Goal: Share content: Share content

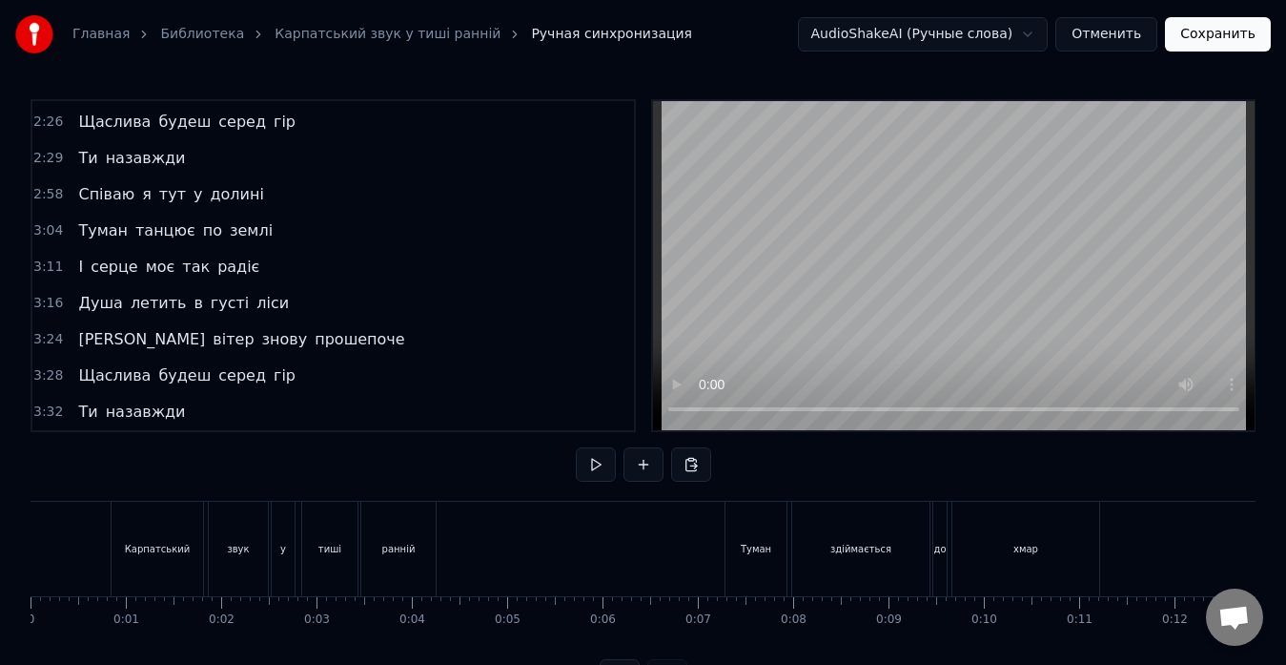
click at [597, 458] on button at bounding box center [596, 464] width 40 height 34
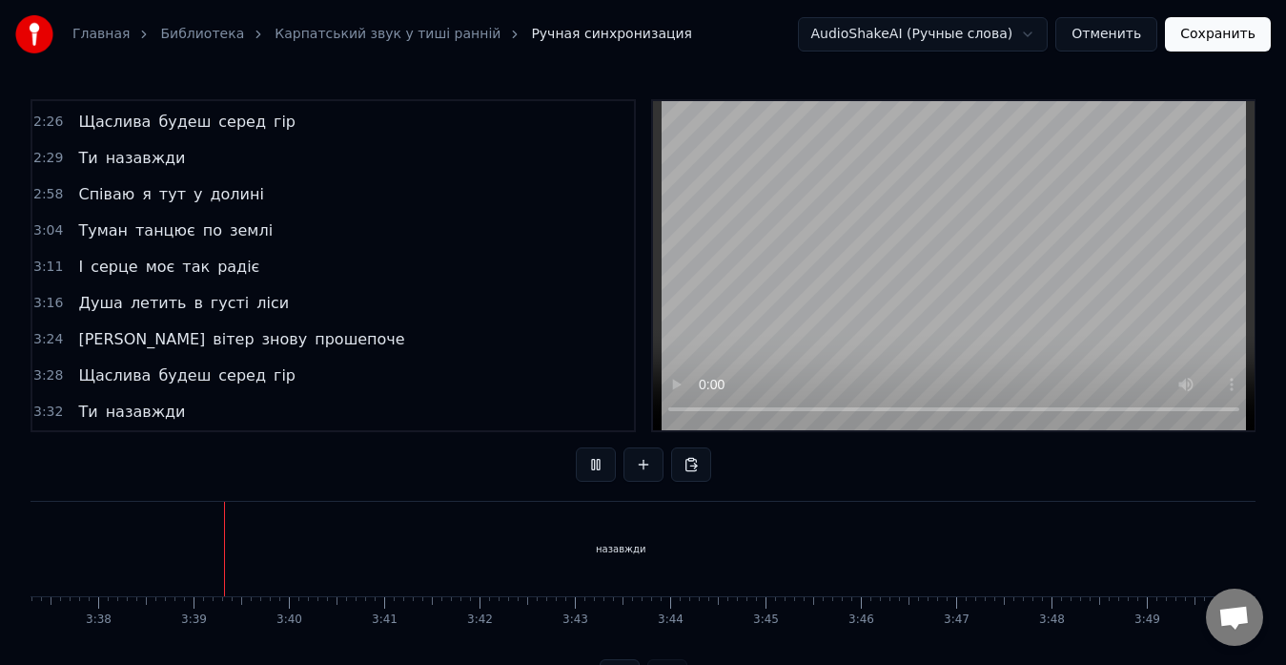
scroll to position [0, 20768]
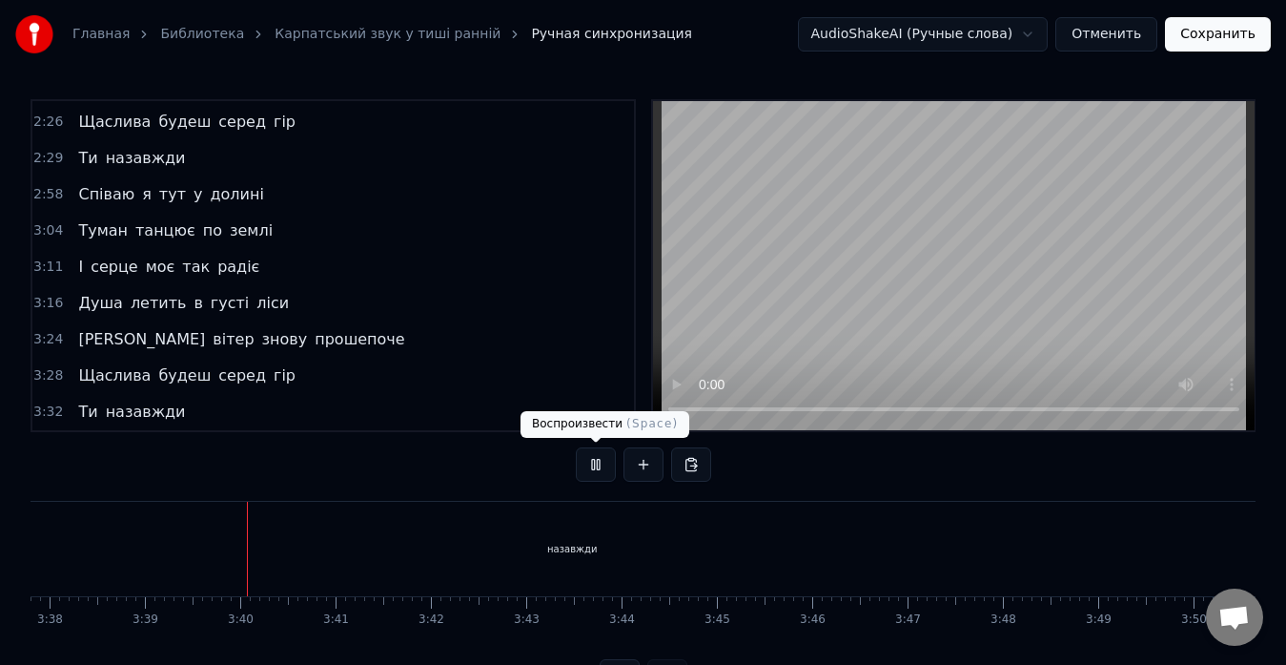
click at [589, 463] on button at bounding box center [596, 464] width 40 height 34
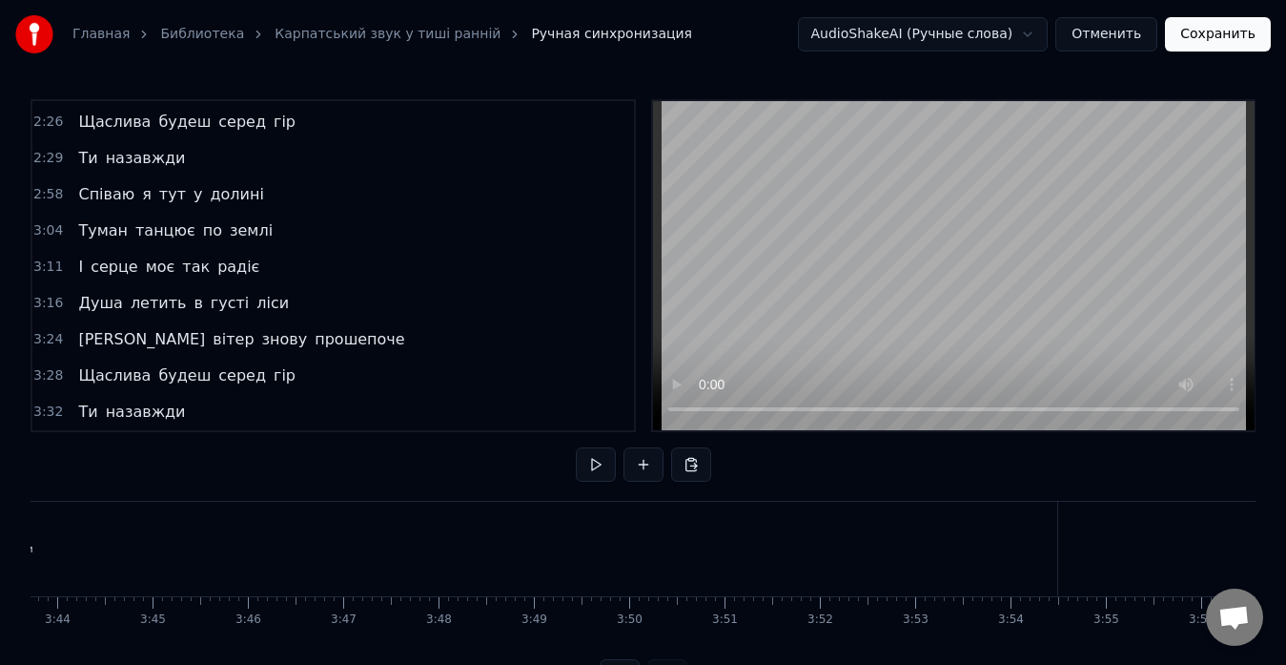
scroll to position [0, 21389]
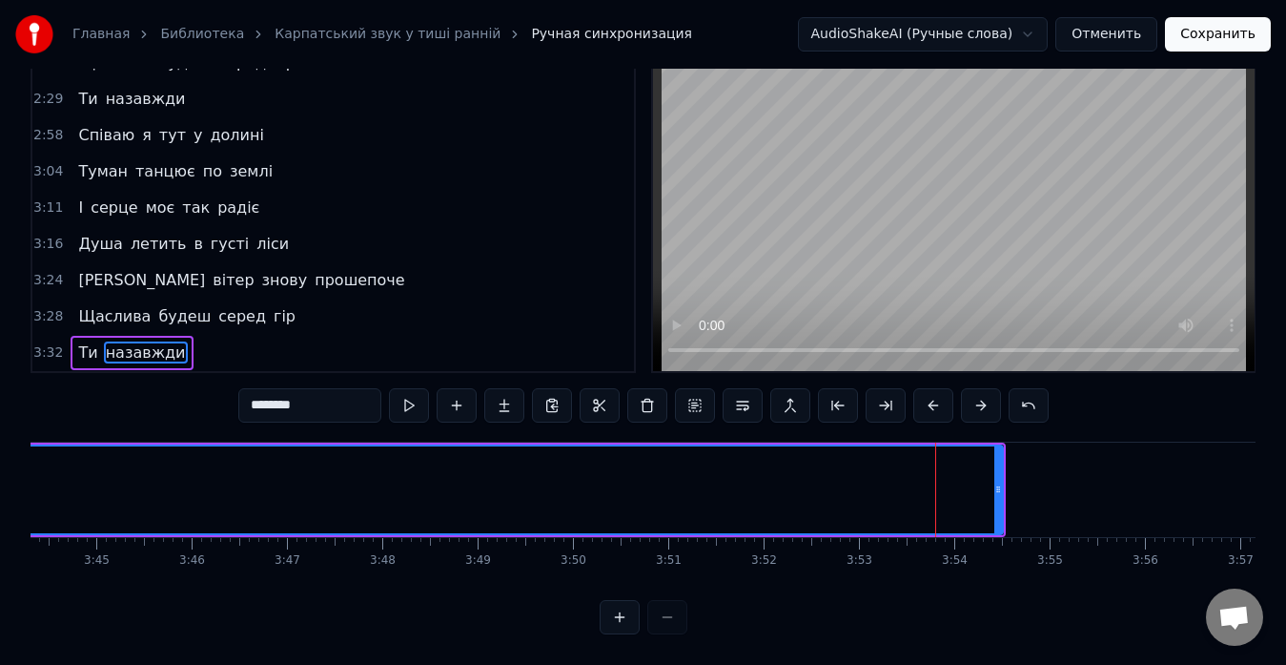
scroll to position [75, 0]
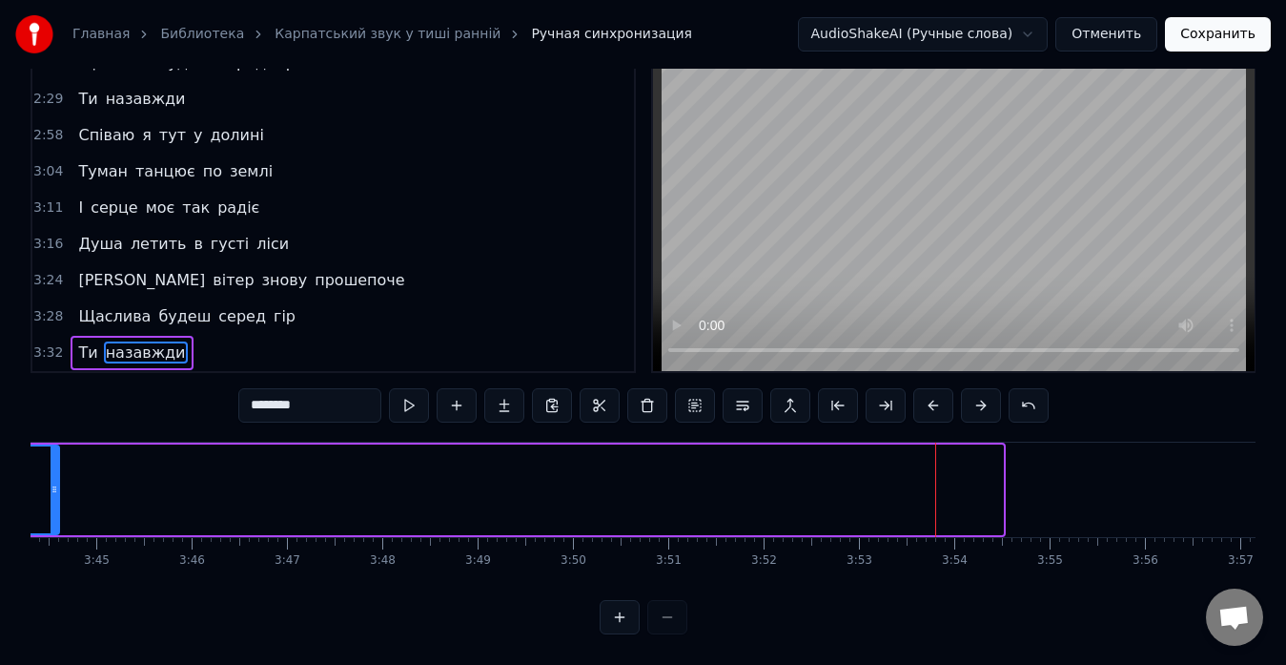
drag, startPoint x: 999, startPoint y: 476, endPoint x: 55, endPoint y: 477, distance: 944.0
click at [55, 482] on icon at bounding box center [55, 489] width 8 height 15
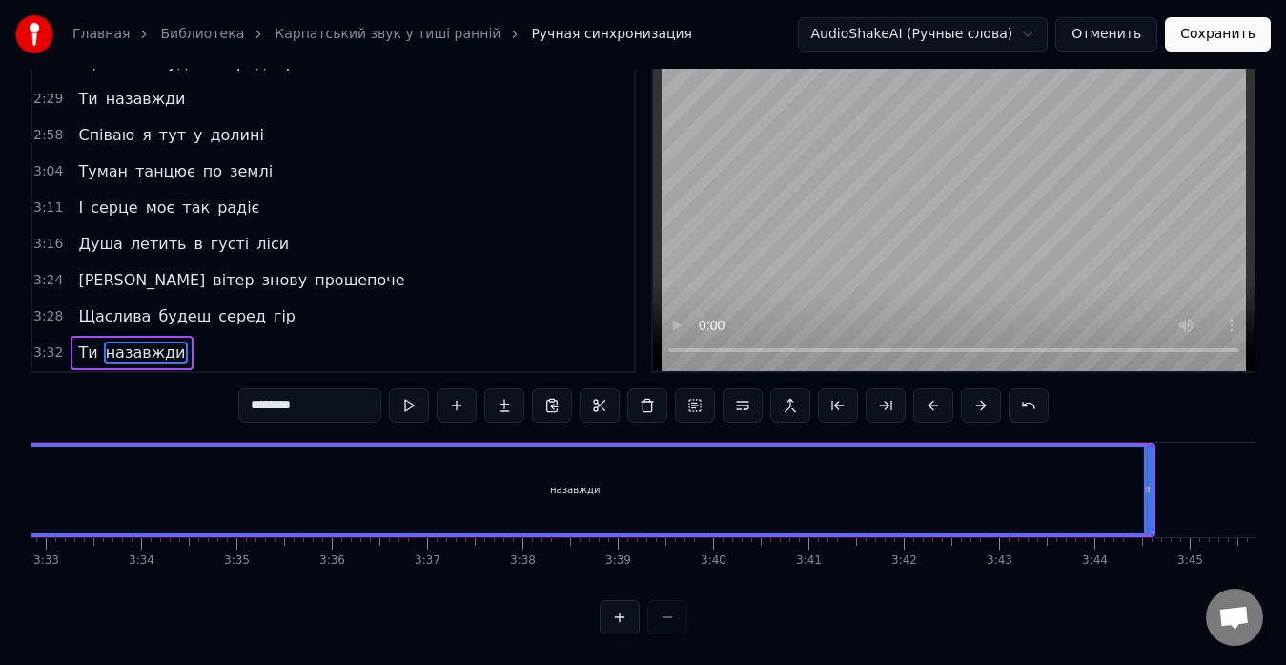
scroll to position [0, 20352]
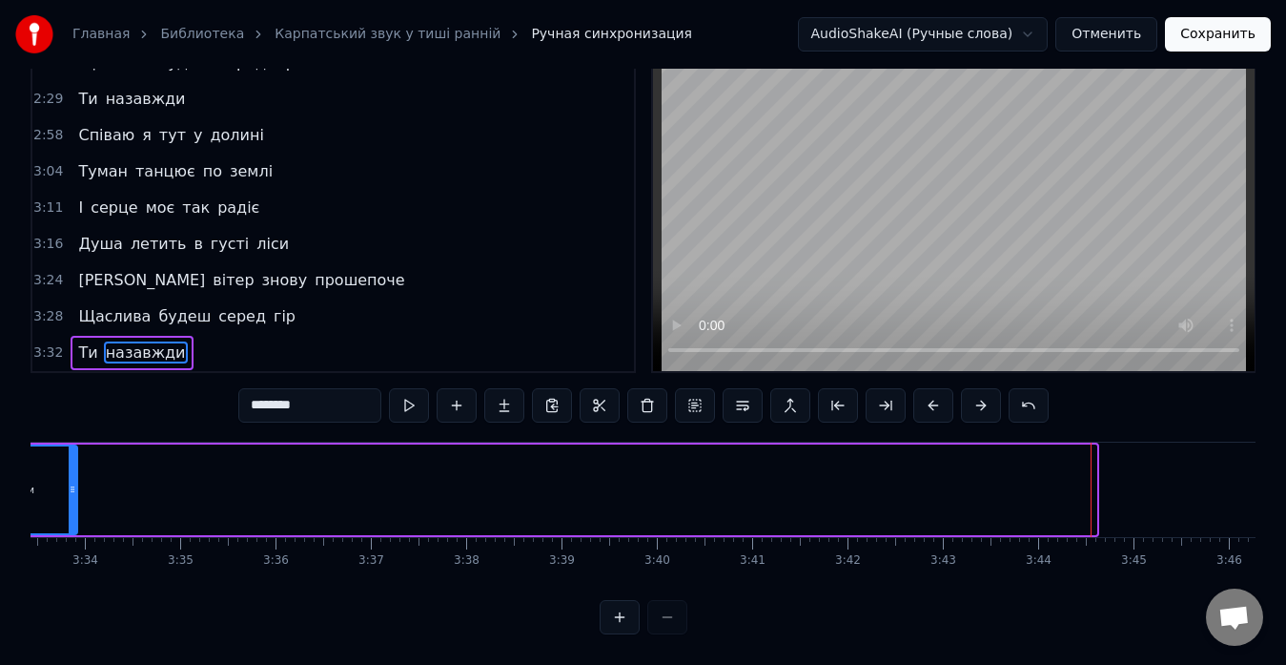
drag, startPoint x: 1093, startPoint y: 468, endPoint x: 61, endPoint y: 461, distance: 1031.8
click at [69, 461] on div at bounding box center [73, 489] width 8 height 87
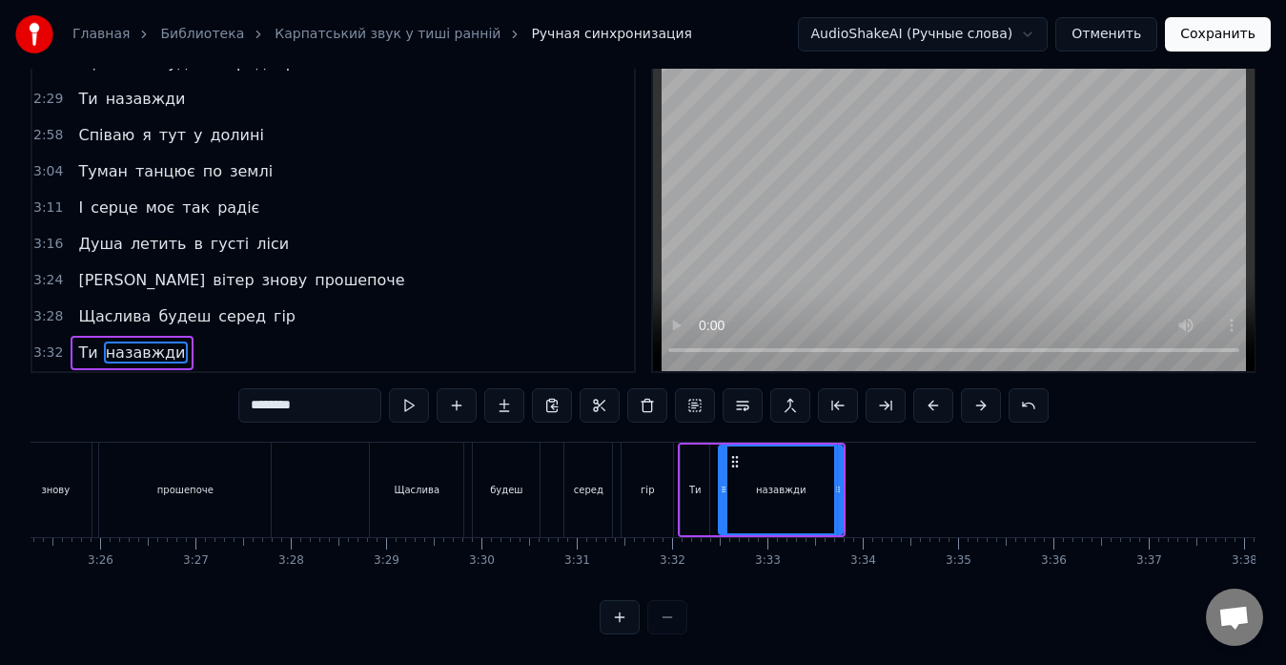
scroll to position [0, 19537]
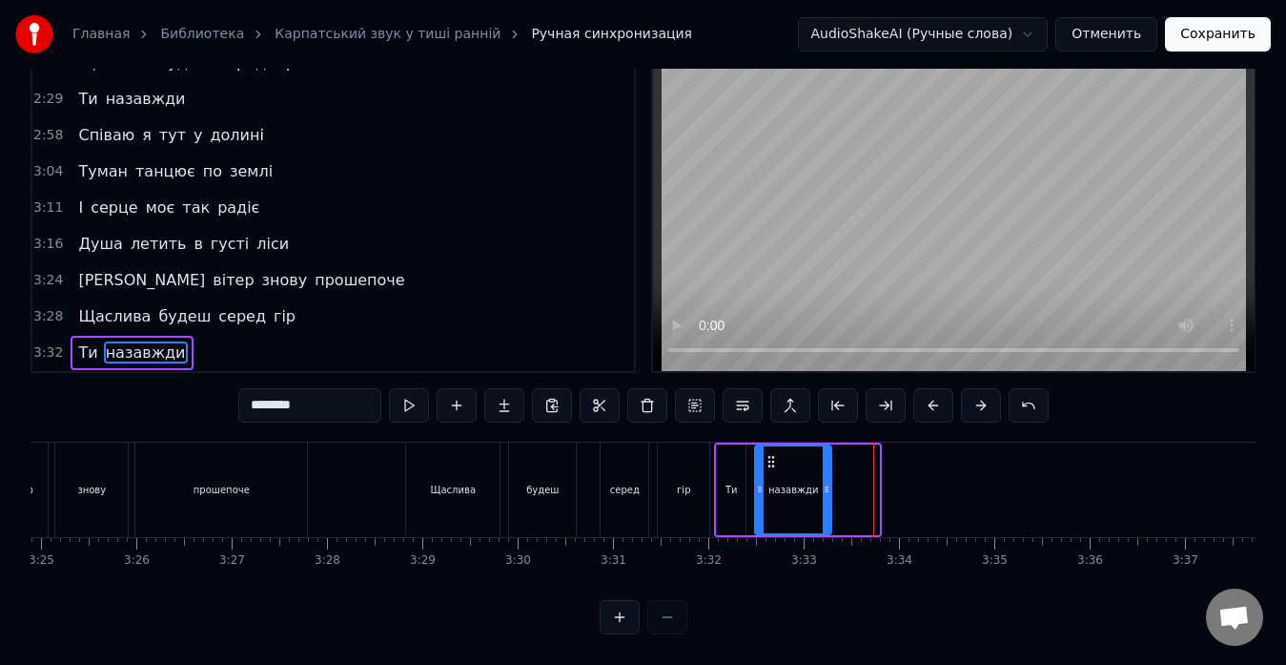
drag, startPoint x: 874, startPoint y: 464, endPoint x: 827, endPoint y: 466, distance: 47.7
click at [827, 466] on div at bounding box center [827, 489] width 8 height 87
click at [132, 456] on div "А [PERSON_NAME] знову прошепоче" at bounding box center [131, 489] width 360 height 94
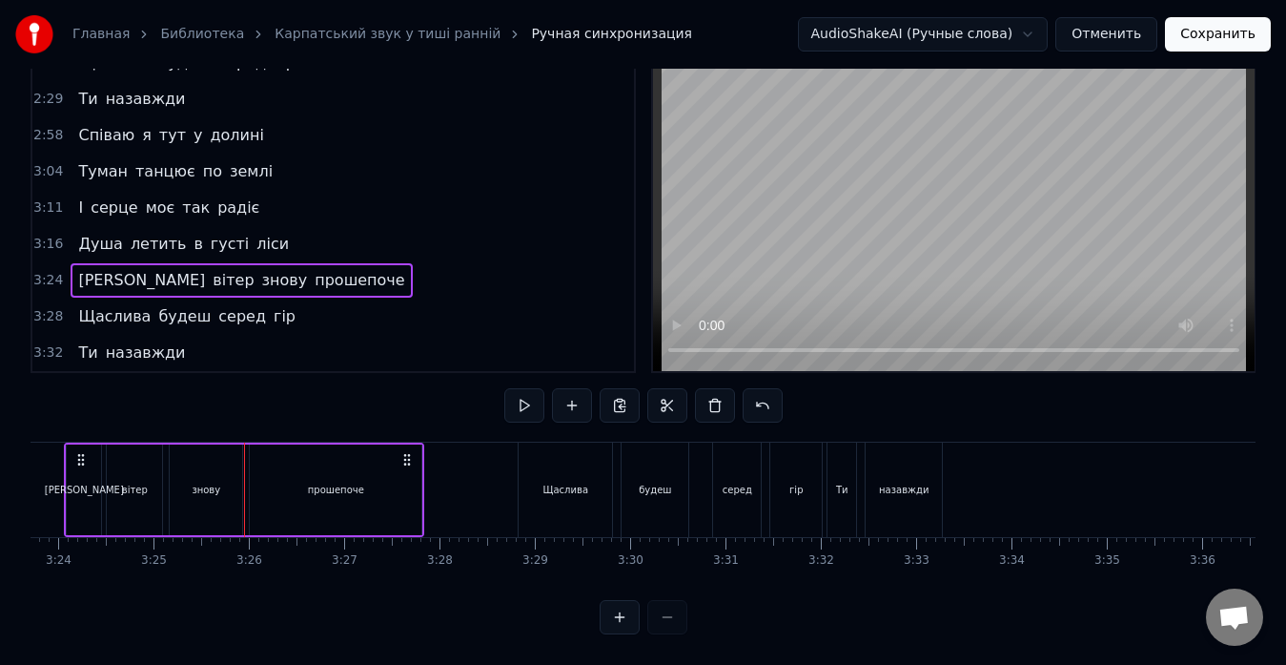
scroll to position [0, 19370]
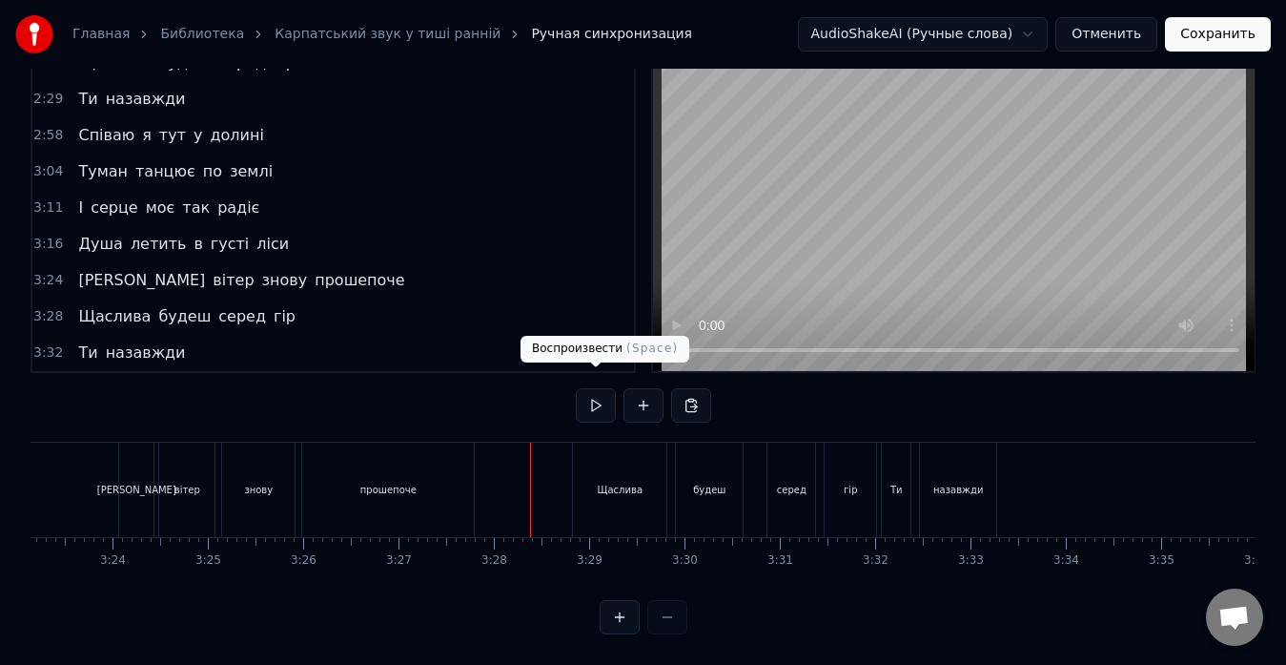
click at [587, 388] on button at bounding box center [596, 405] width 40 height 34
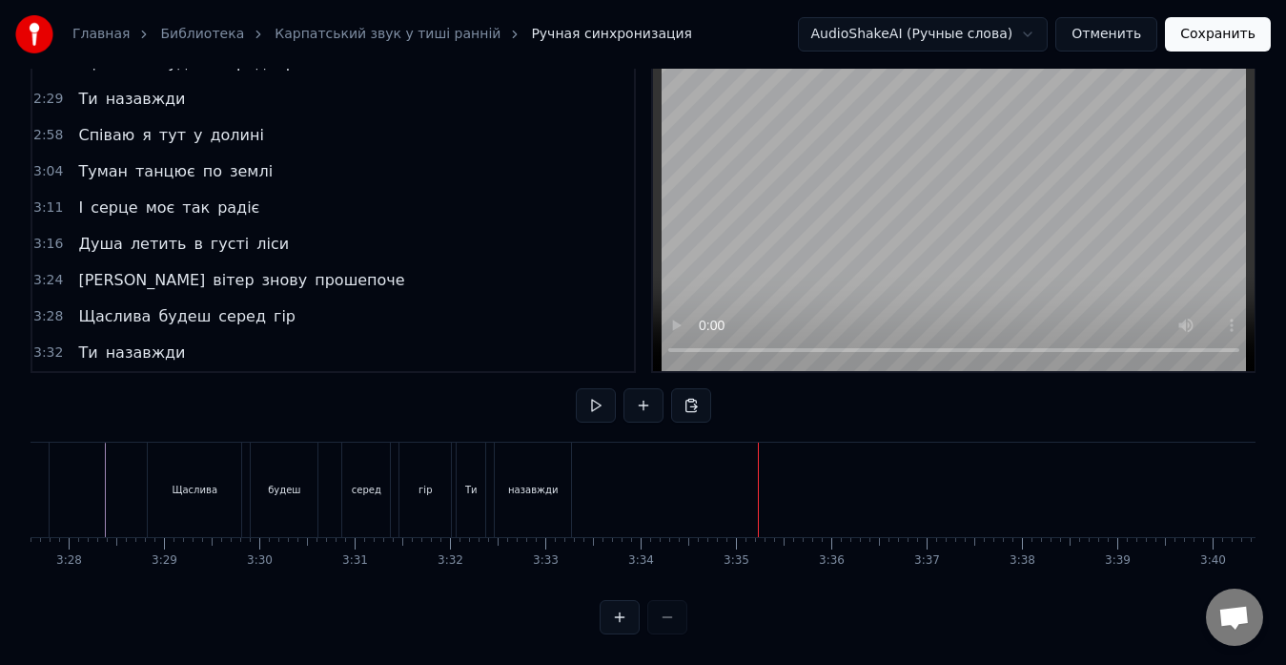
scroll to position [0, 19721]
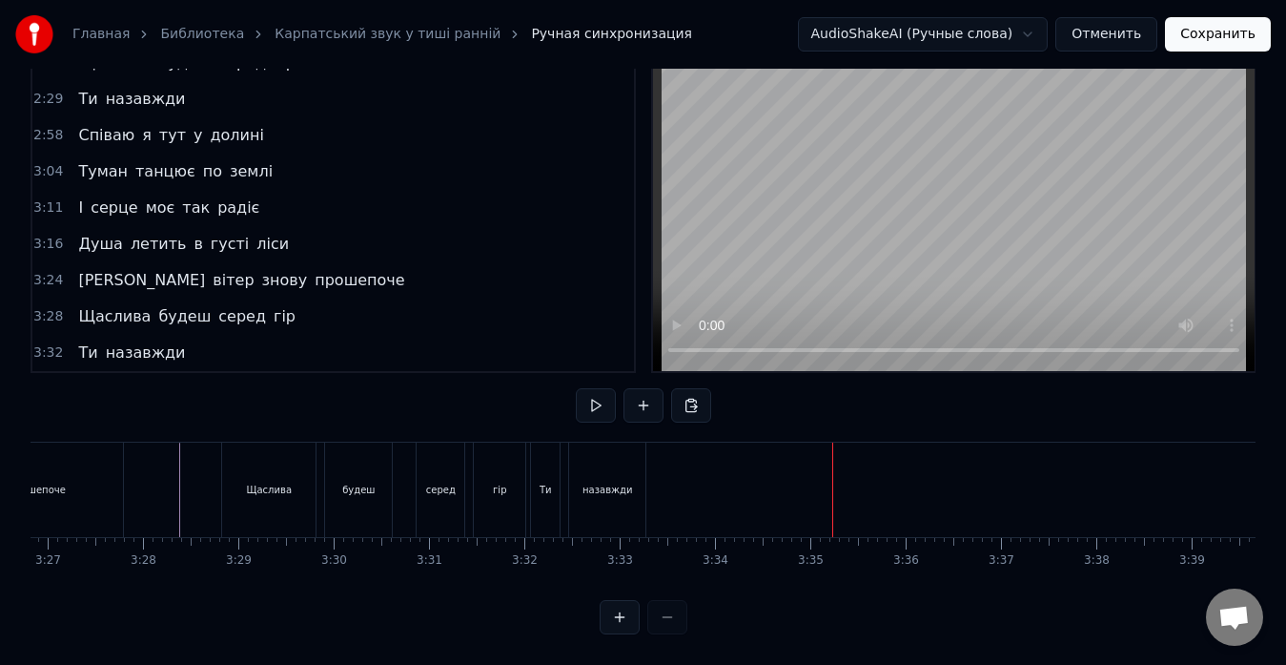
click at [612, 482] on div "назавжди" at bounding box center [608, 489] width 50 height 14
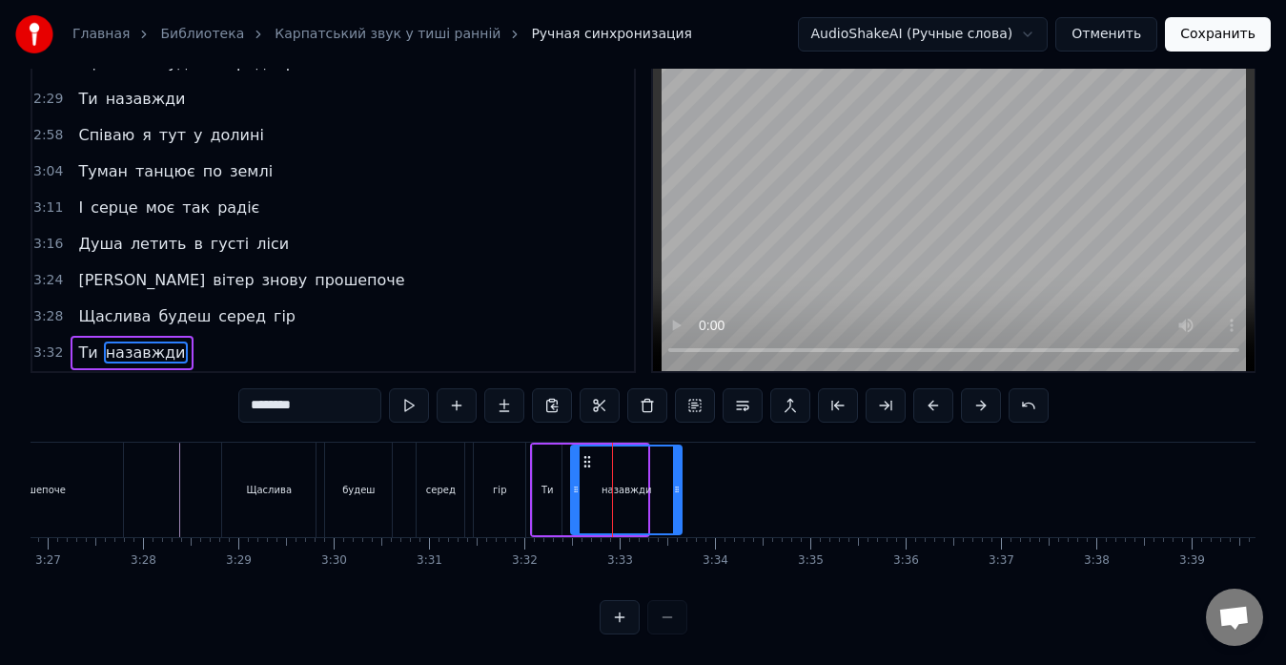
drag, startPoint x: 644, startPoint y: 471, endPoint x: 678, endPoint y: 478, distance: 35.0
click at [678, 482] on icon at bounding box center [677, 489] width 8 height 15
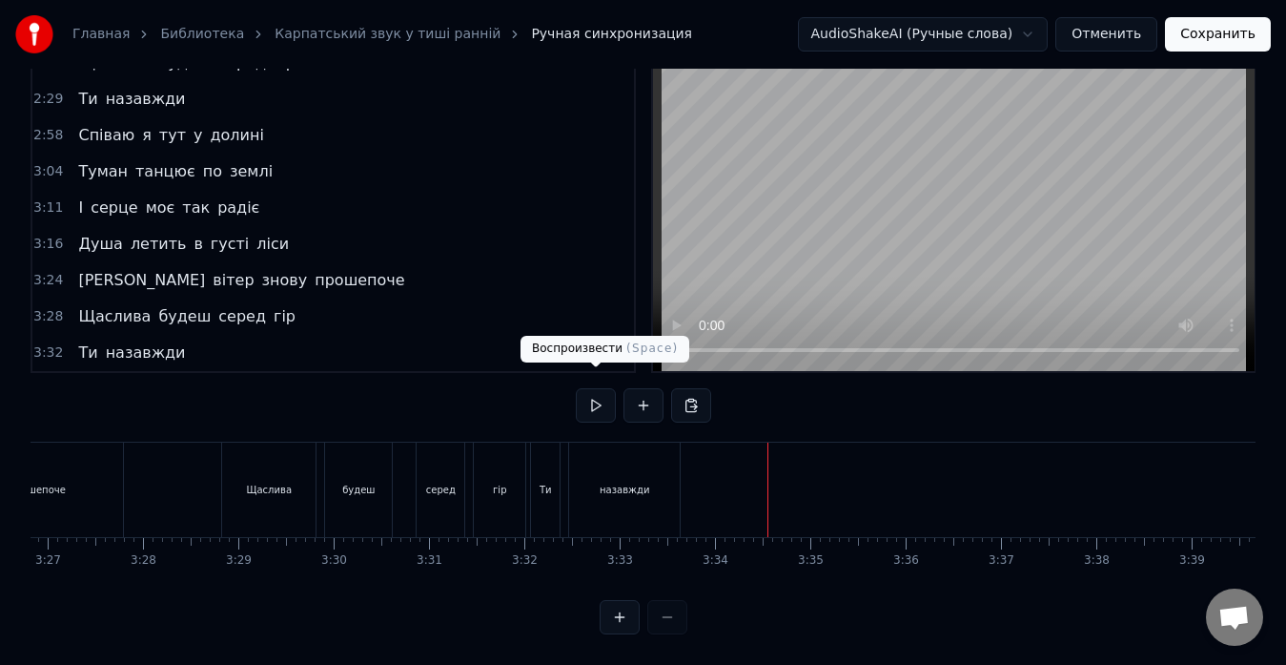
click at [597, 392] on button at bounding box center [596, 405] width 40 height 34
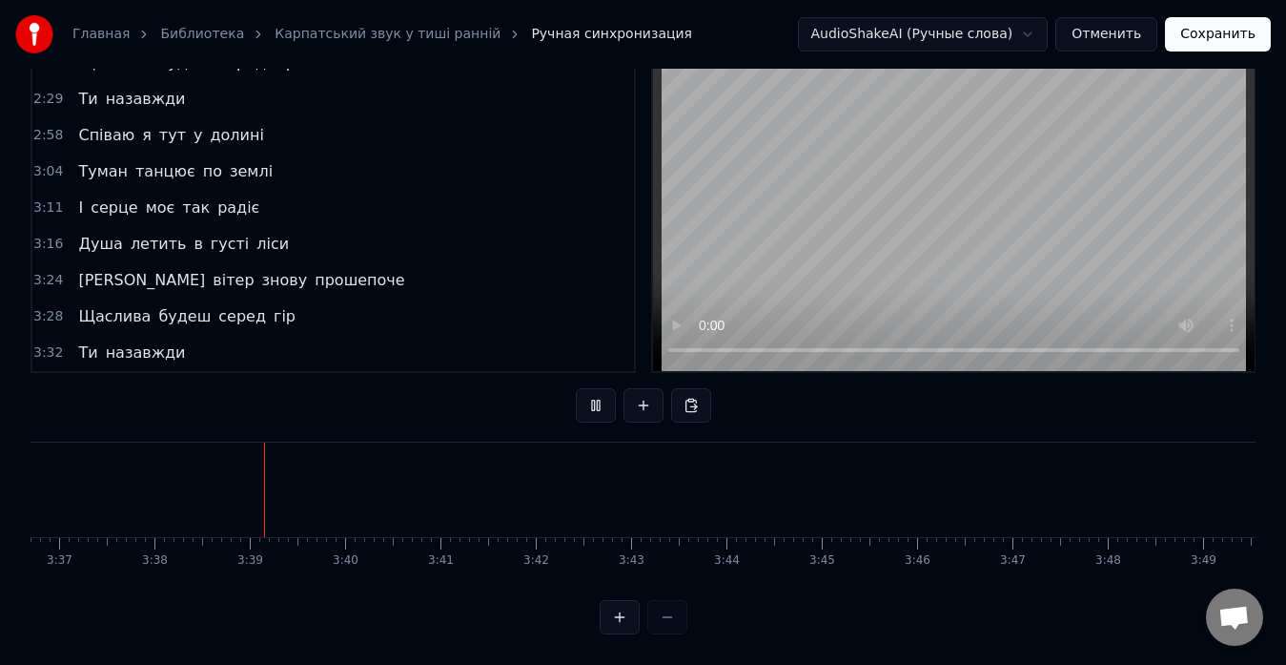
scroll to position [0, 20761]
click at [1201, 36] on button "Сохранить" at bounding box center [1218, 34] width 106 height 34
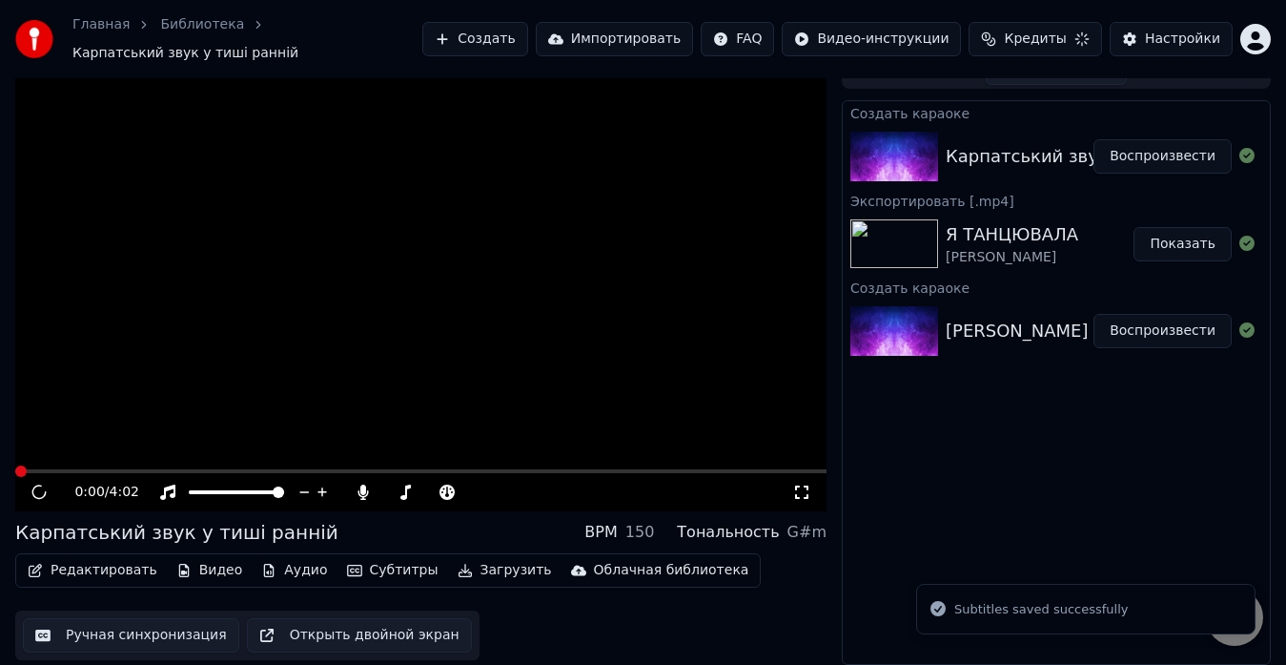
scroll to position [14, 0]
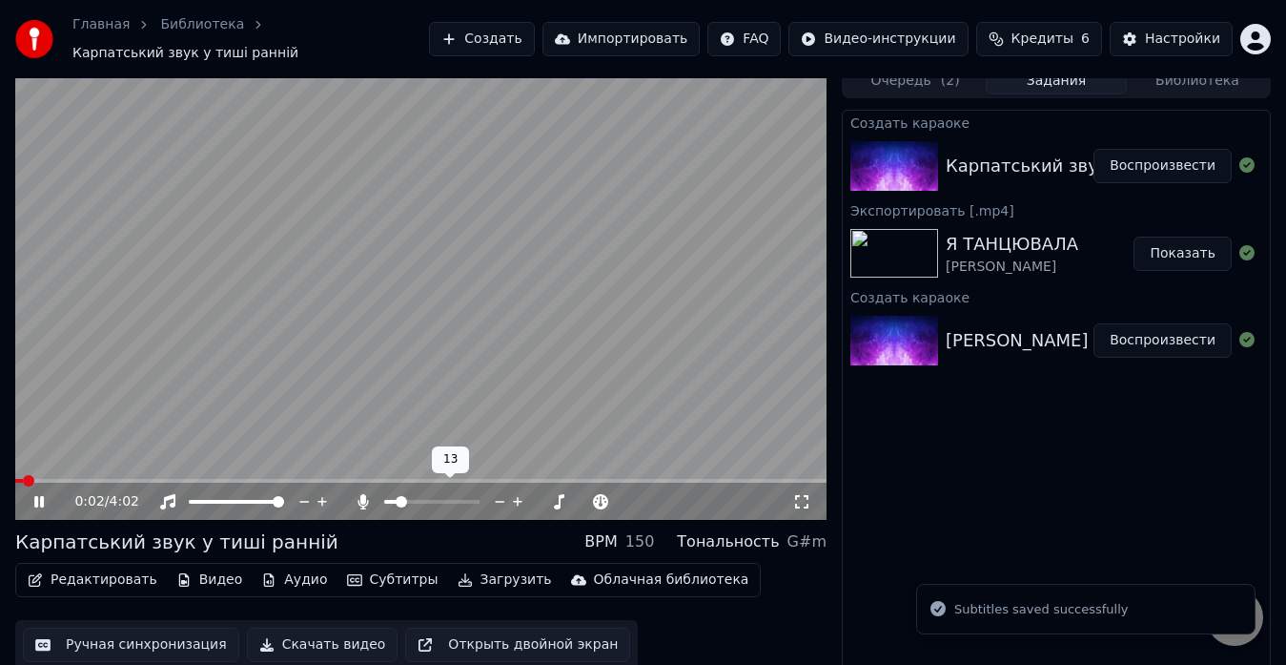
click at [397, 500] on span at bounding box center [390, 502] width 12 height 4
click at [395, 496] on span at bounding box center [399, 501] width 11 height 11
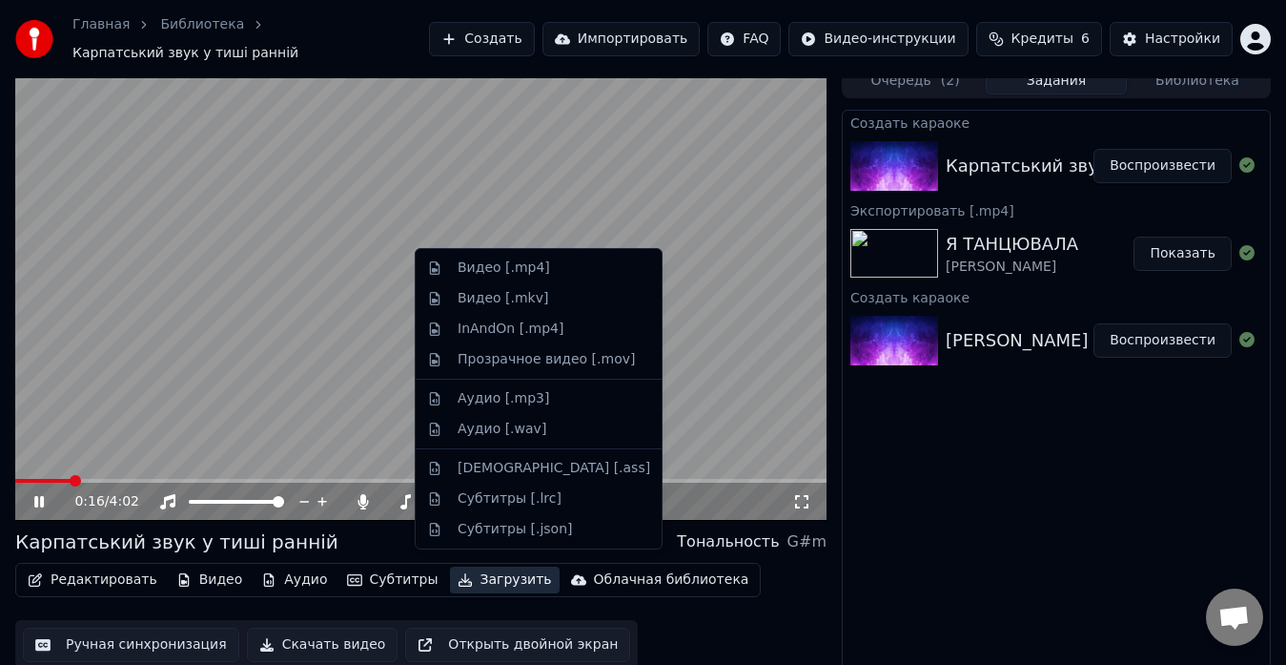
click at [455, 571] on button "Загрузить" at bounding box center [505, 579] width 110 height 27
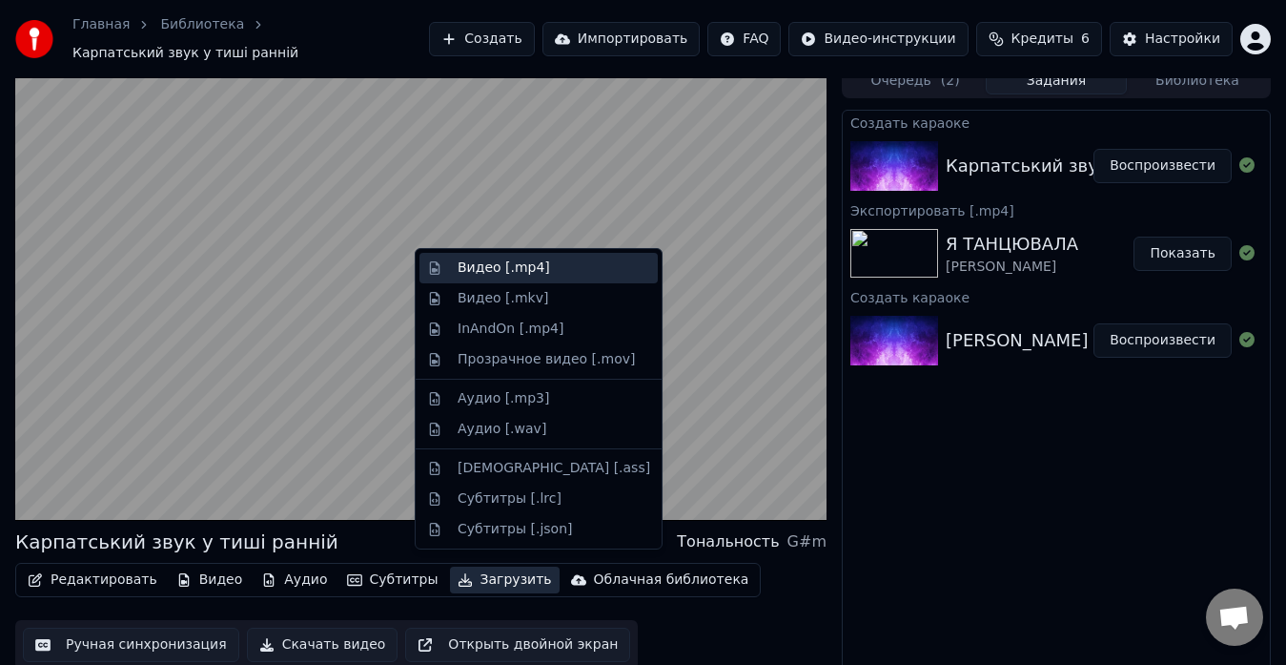
click at [480, 272] on div "Видео [.mp4]" at bounding box center [504, 267] width 92 height 19
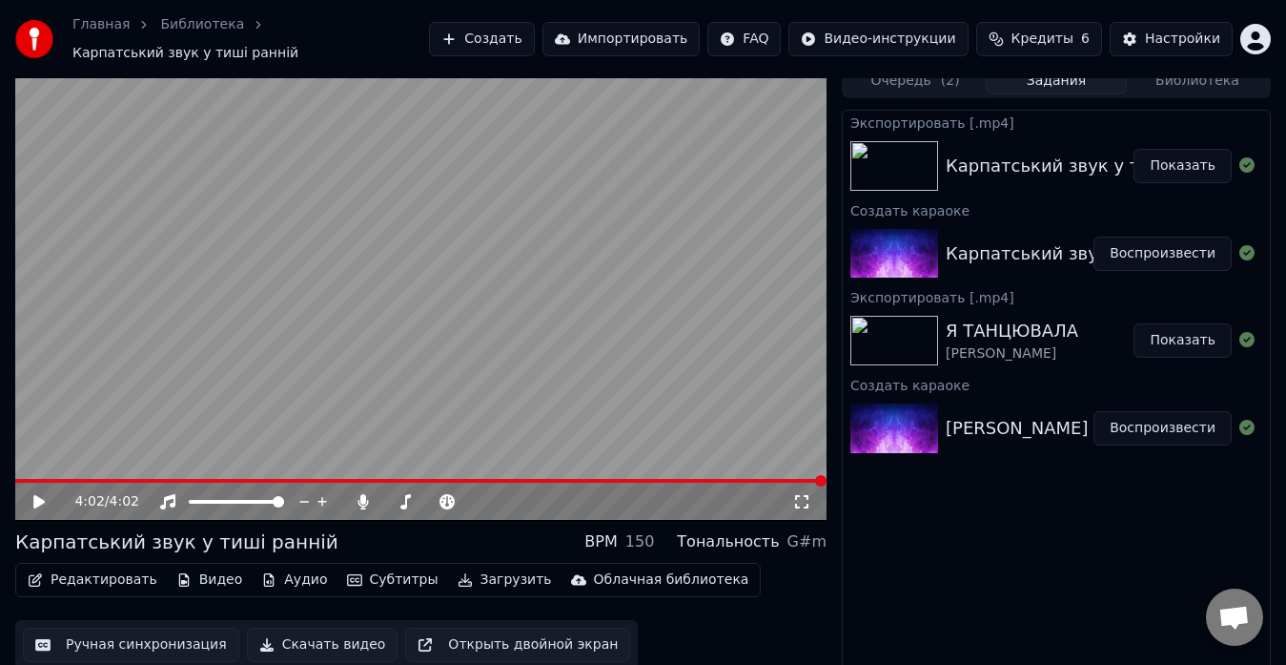
click at [1151, 165] on button "Показать" at bounding box center [1183, 166] width 98 height 34
